Goal: Use online tool/utility: Utilize a website feature to perform a specific function

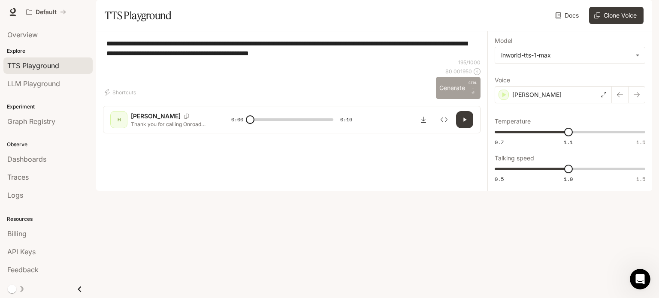
click at [447, 99] on button "Generate CTRL + ⏎" at bounding box center [458, 88] width 45 height 22
click at [447, 99] on div "195 / 1000 $ 0.001950 Generate CTRL + ⏎" at bounding box center [458, 79] width 45 height 40
click at [116, 127] on div "H" at bounding box center [119, 120] width 14 height 14
click at [640, 103] on button "button" at bounding box center [636, 94] width 17 height 17
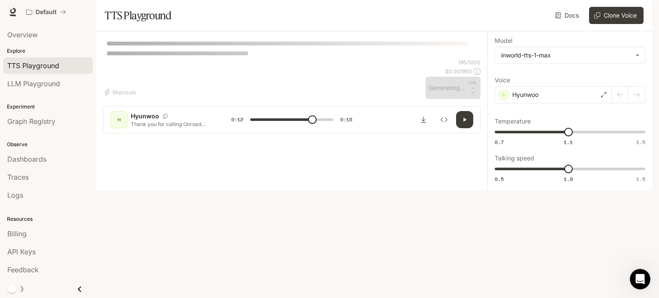
click at [640, 103] on div at bounding box center [628, 94] width 33 height 17
click at [618, 103] on div at bounding box center [628, 94] width 33 height 17
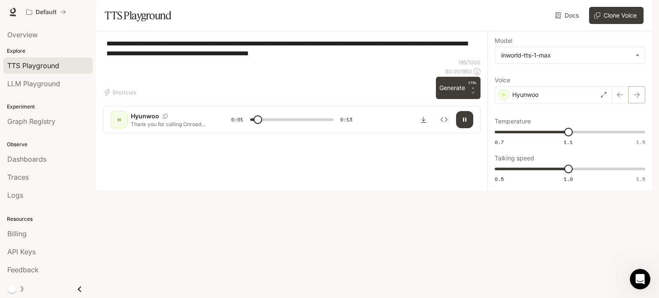
click at [637, 98] on icon "button" at bounding box center [636, 94] width 7 height 7
click at [634, 98] on icon "button" at bounding box center [636, 94] width 7 height 7
click at [637, 98] on icon "button" at bounding box center [636, 94] width 7 height 7
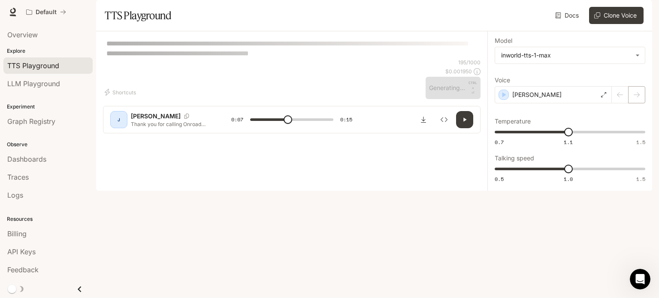
click at [637, 103] on div at bounding box center [628, 94] width 33 height 17
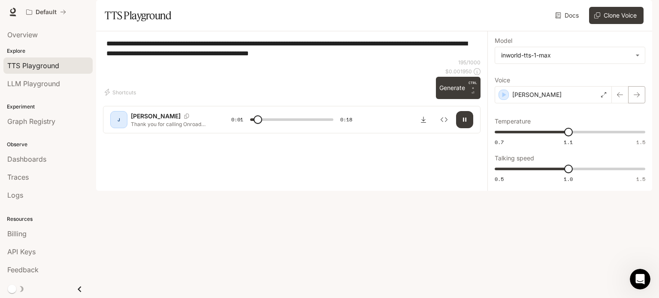
click at [638, 98] on icon "button" at bounding box center [636, 94] width 7 height 7
click at [640, 98] on icon "button" at bounding box center [636, 94] width 7 height 7
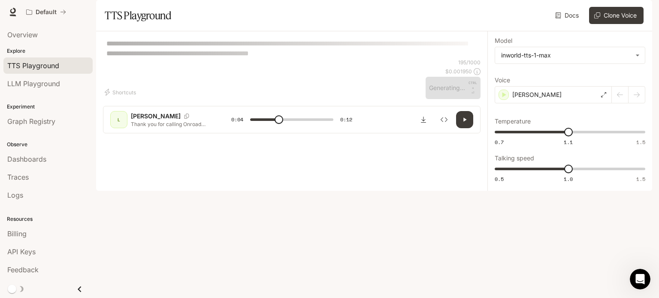
click at [638, 103] on div at bounding box center [628, 94] width 33 height 17
click at [602, 97] on icon at bounding box center [603, 94] width 5 height 5
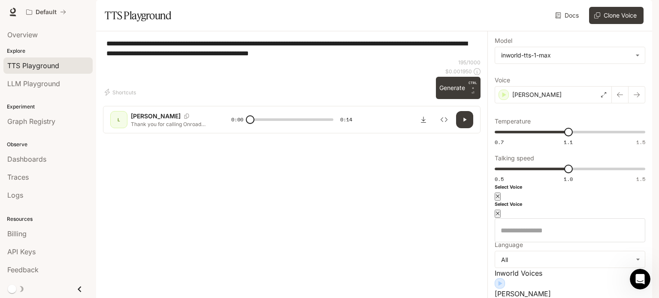
scroll to position [987, 0]
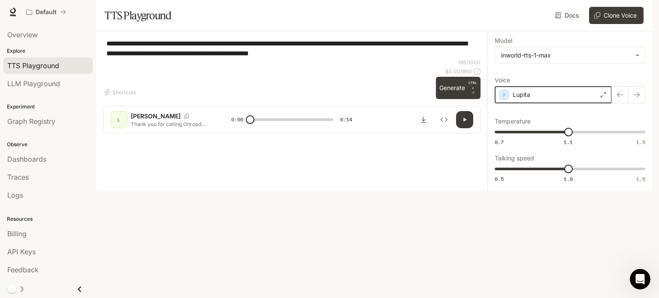
click at [504, 99] on icon "button" at bounding box center [504, 95] width 9 height 9
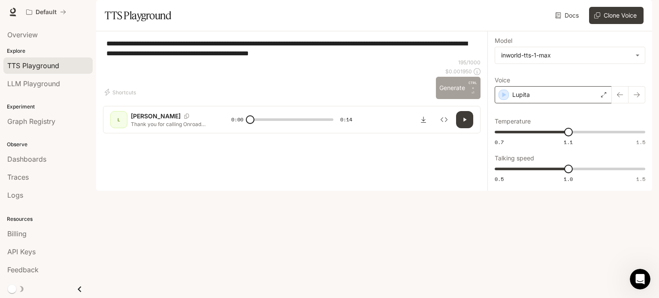
click at [459, 99] on button "Generate CTRL + ⏎" at bounding box center [458, 88] width 45 height 22
click at [607, 103] on div "Lupita" at bounding box center [553, 94] width 117 height 17
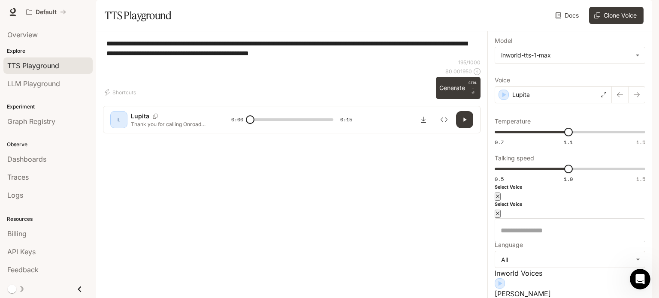
scroll to position [43, 0]
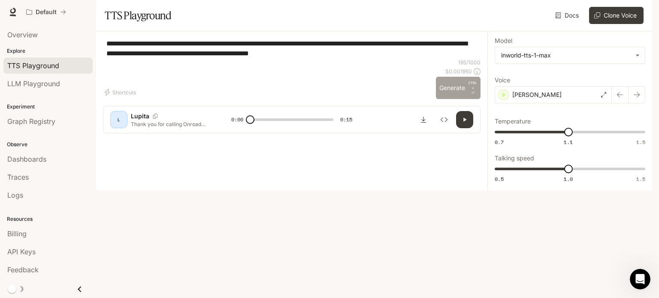
click at [447, 99] on button "Generate CTRL + ⏎" at bounding box center [458, 88] width 45 height 22
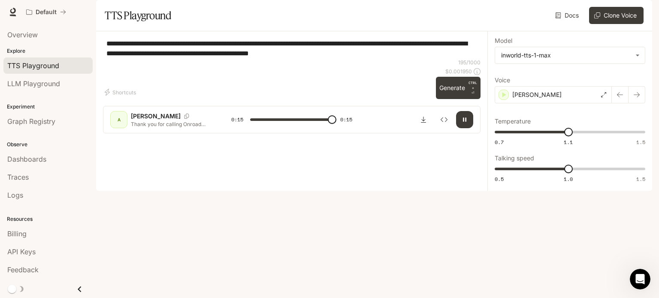
type input "*"
click at [422, 123] on icon "Download audio" at bounding box center [423, 119] width 7 height 7
drag, startPoint x: 284, startPoint y: 65, endPoint x: 376, endPoint y: 81, distance: 93.2
click at [376, 58] on textarea "**********" at bounding box center [291, 49] width 371 height 20
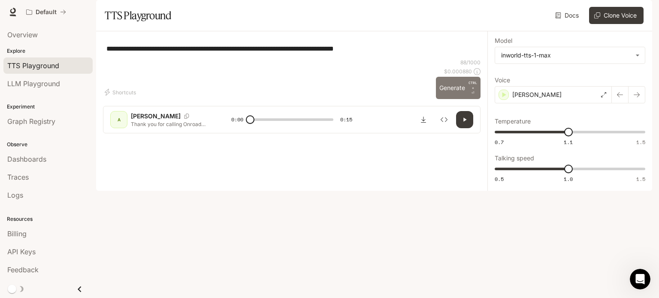
type textarea "**********"
click at [449, 99] on button "Generate CTRL + ⏎" at bounding box center [458, 88] width 45 height 22
type input "*"
drag, startPoint x: 392, startPoint y: 72, endPoint x: 284, endPoint y: 76, distance: 107.7
click at [284, 54] on textarea "**********" at bounding box center [291, 49] width 371 height 10
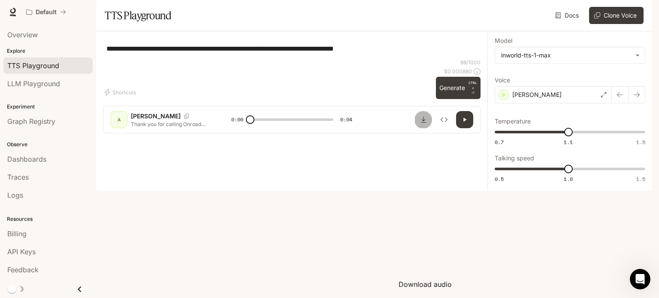
click at [423, 123] on icon "Download audio" at bounding box center [423, 119] width 7 height 7
click at [441, 29] on section "TTS Playground Docs Voices Clone Voice" at bounding box center [374, 15] width 556 height 31
